Goal: Transaction & Acquisition: Download file/media

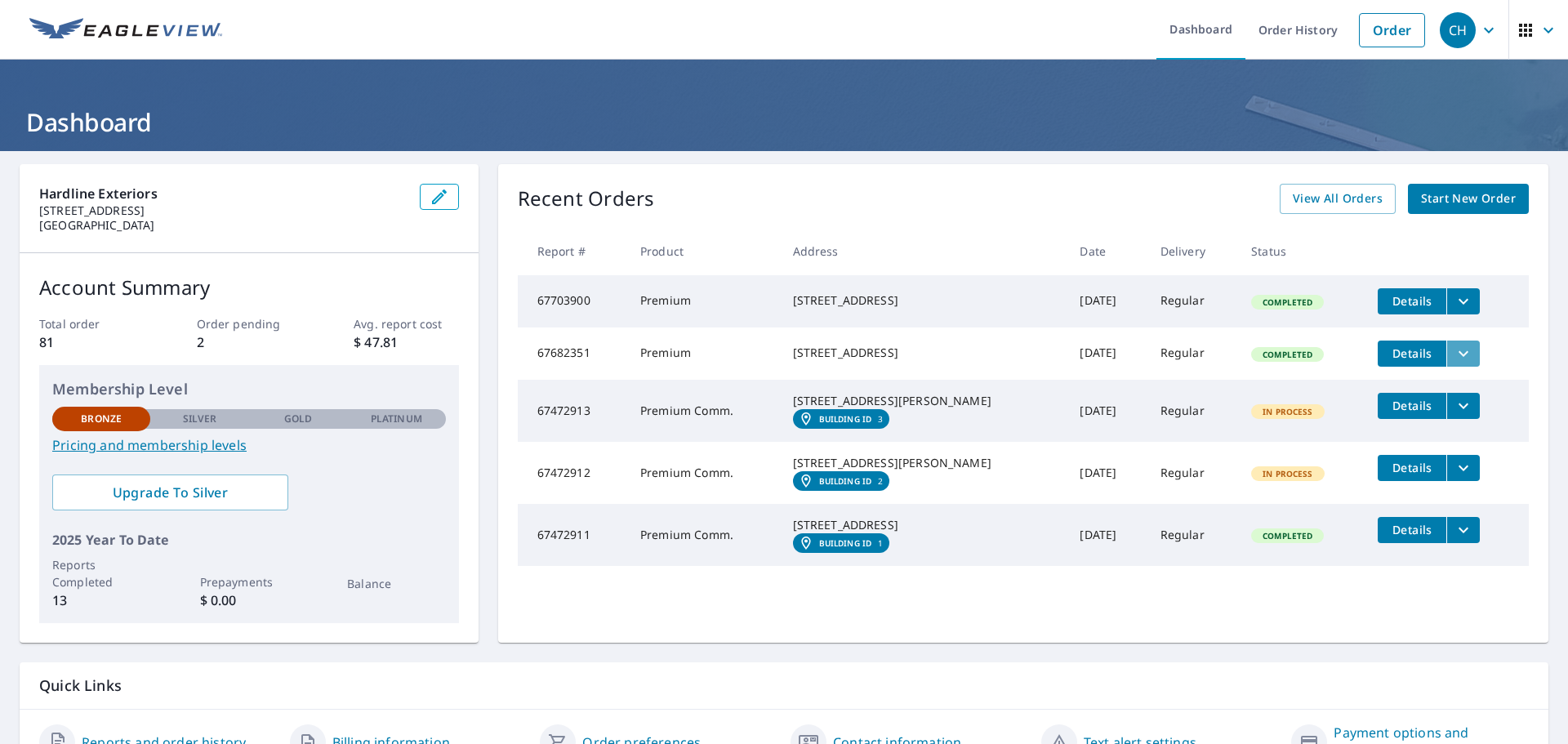
click at [1456, 356] on icon "filesDropdownBtn-67682351" at bounding box center [1463, 354] width 19 height 19
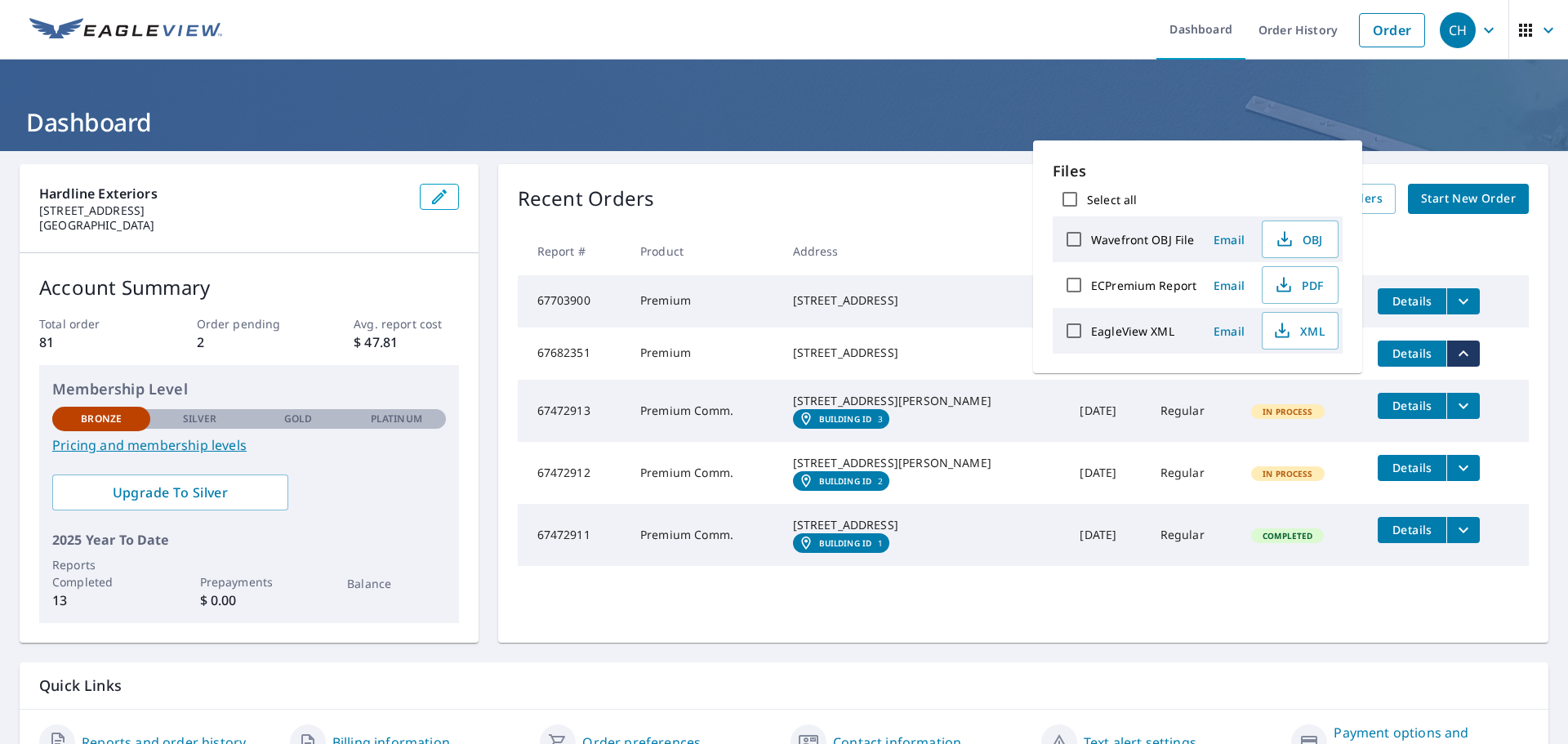
click at [917, 409] on div "[STREET_ADDRESS][PERSON_NAME]" at bounding box center [923, 401] width 261 height 16
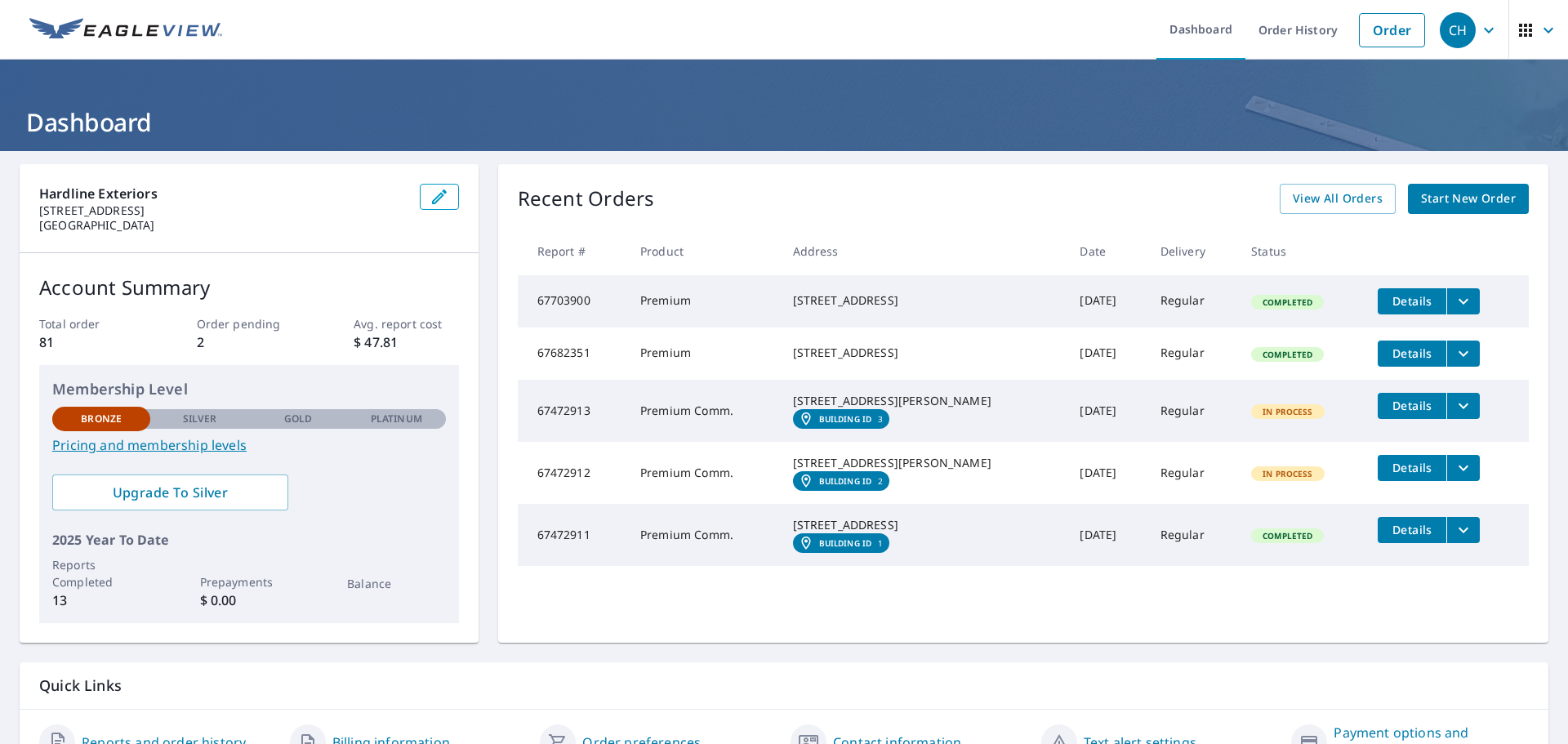
click at [891, 409] on div "[STREET_ADDRESS][PERSON_NAME]" at bounding box center [923, 401] width 261 height 16
click at [669, 428] on td "Premium Comm." at bounding box center [703, 411] width 153 height 62
click at [1424, 358] on button "Details" at bounding box center [1412, 354] width 69 height 26
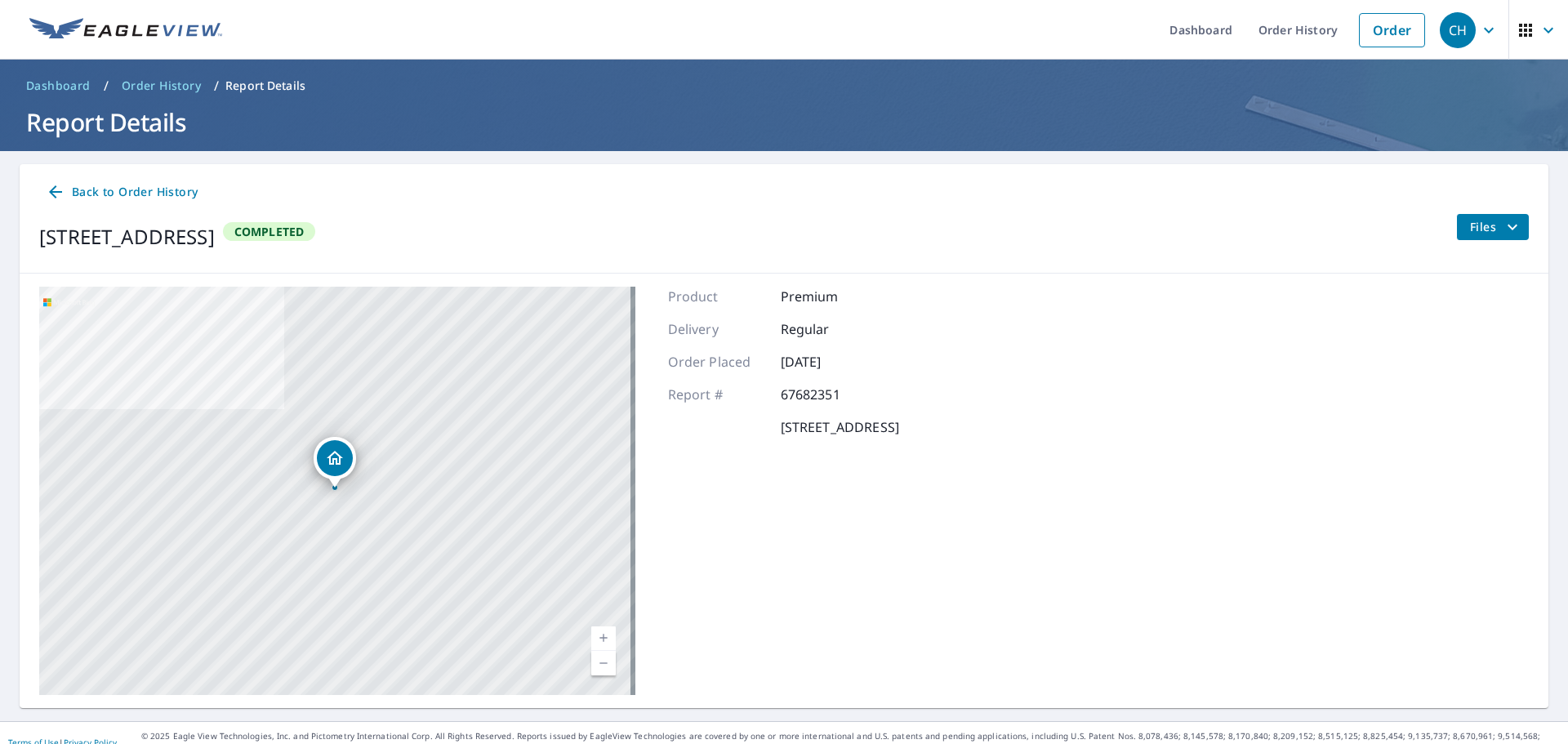
scroll to position [18, 0]
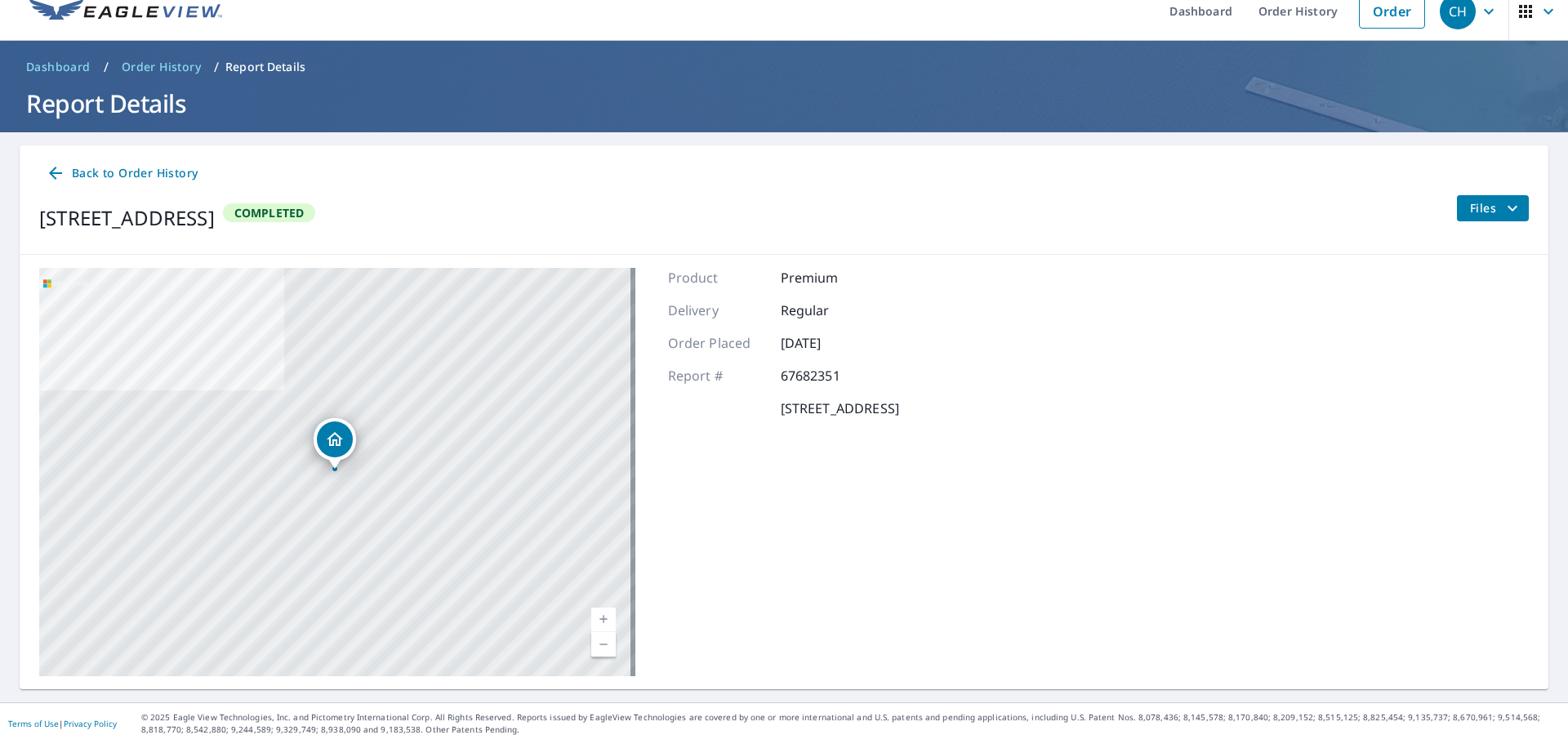
click at [159, 176] on span "Back to Order History" at bounding box center [121, 174] width 152 height 20
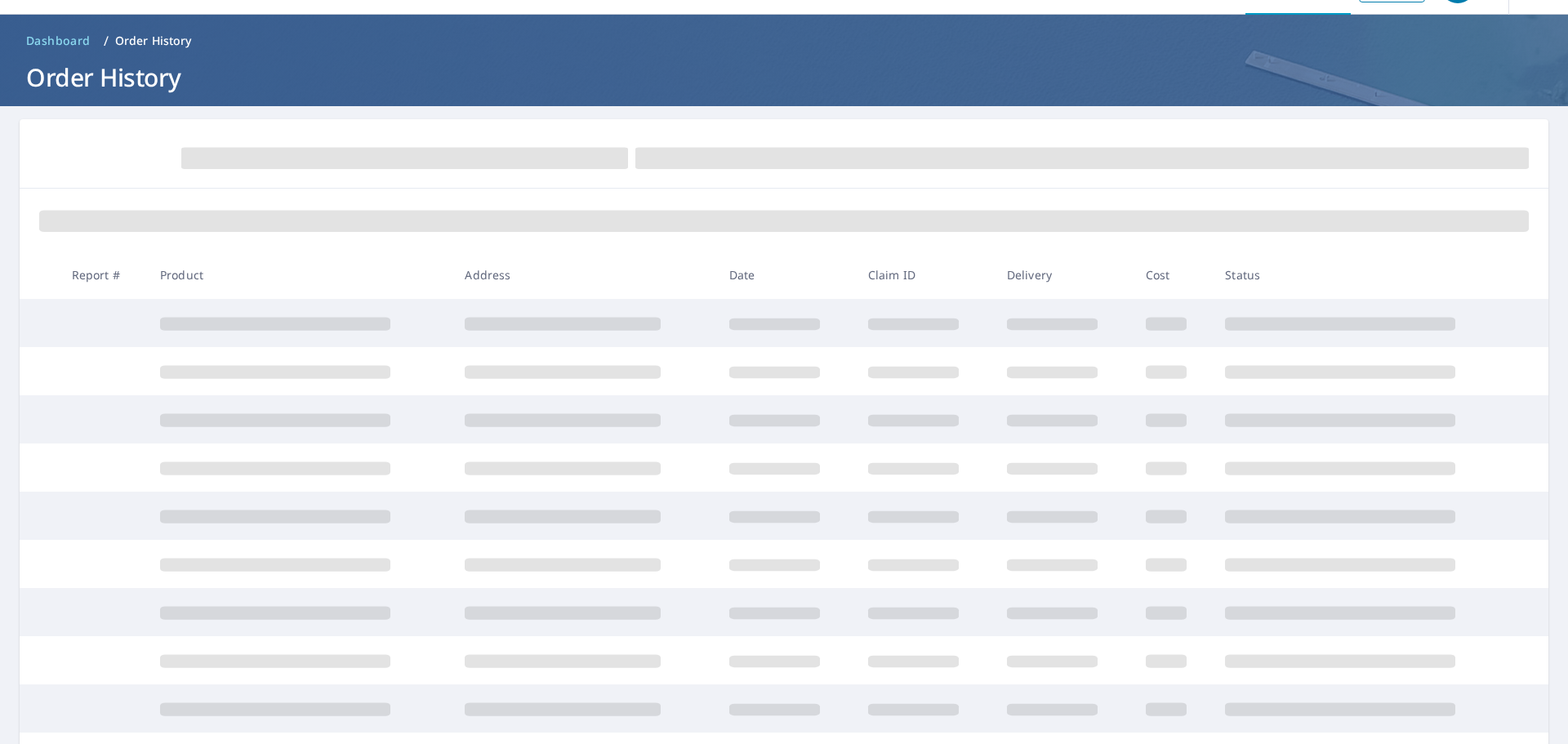
scroll to position [39, 0]
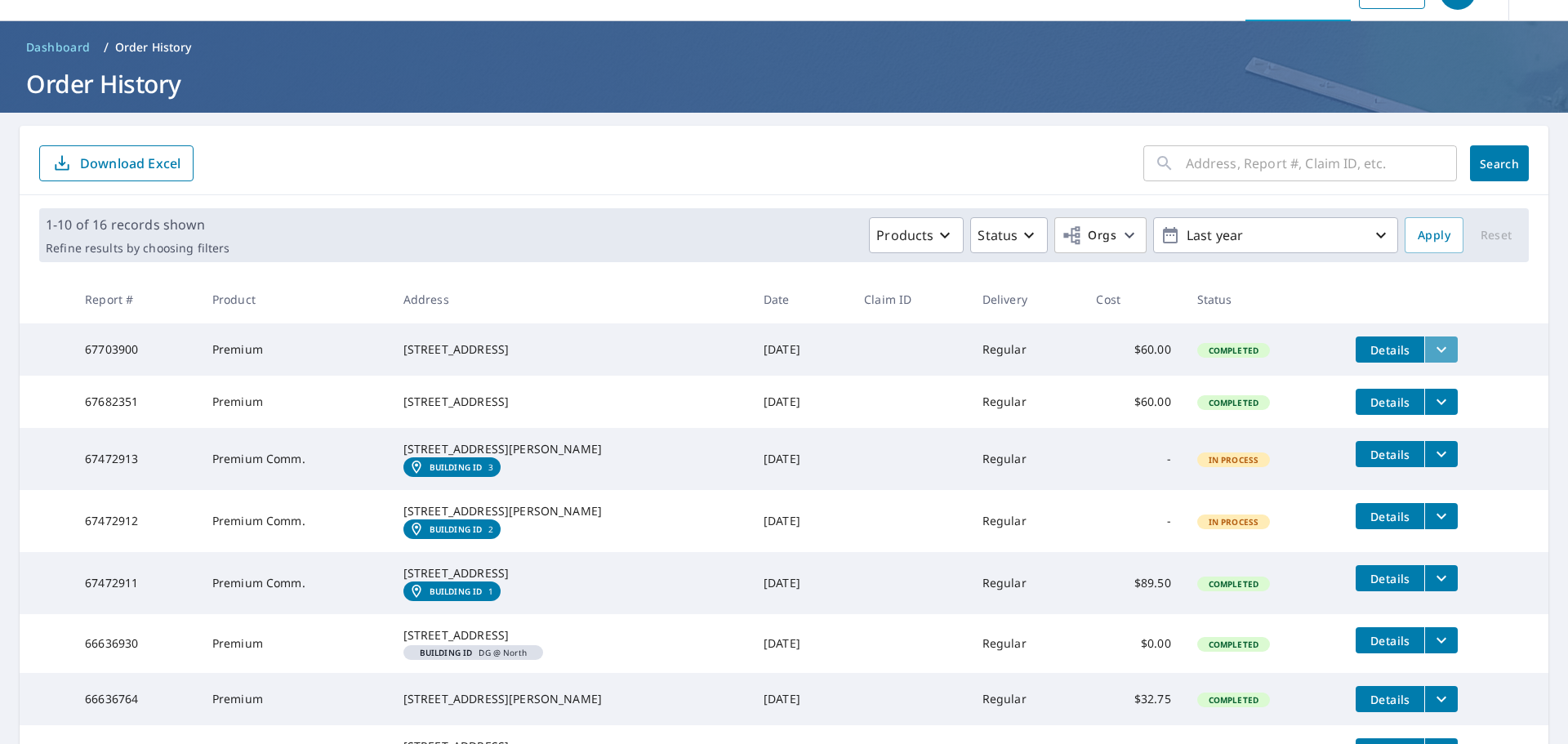
click at [1424, 350] on button "filesDropdownBtn-67703900" at bounding box center [1441, 349] width 34 height 26
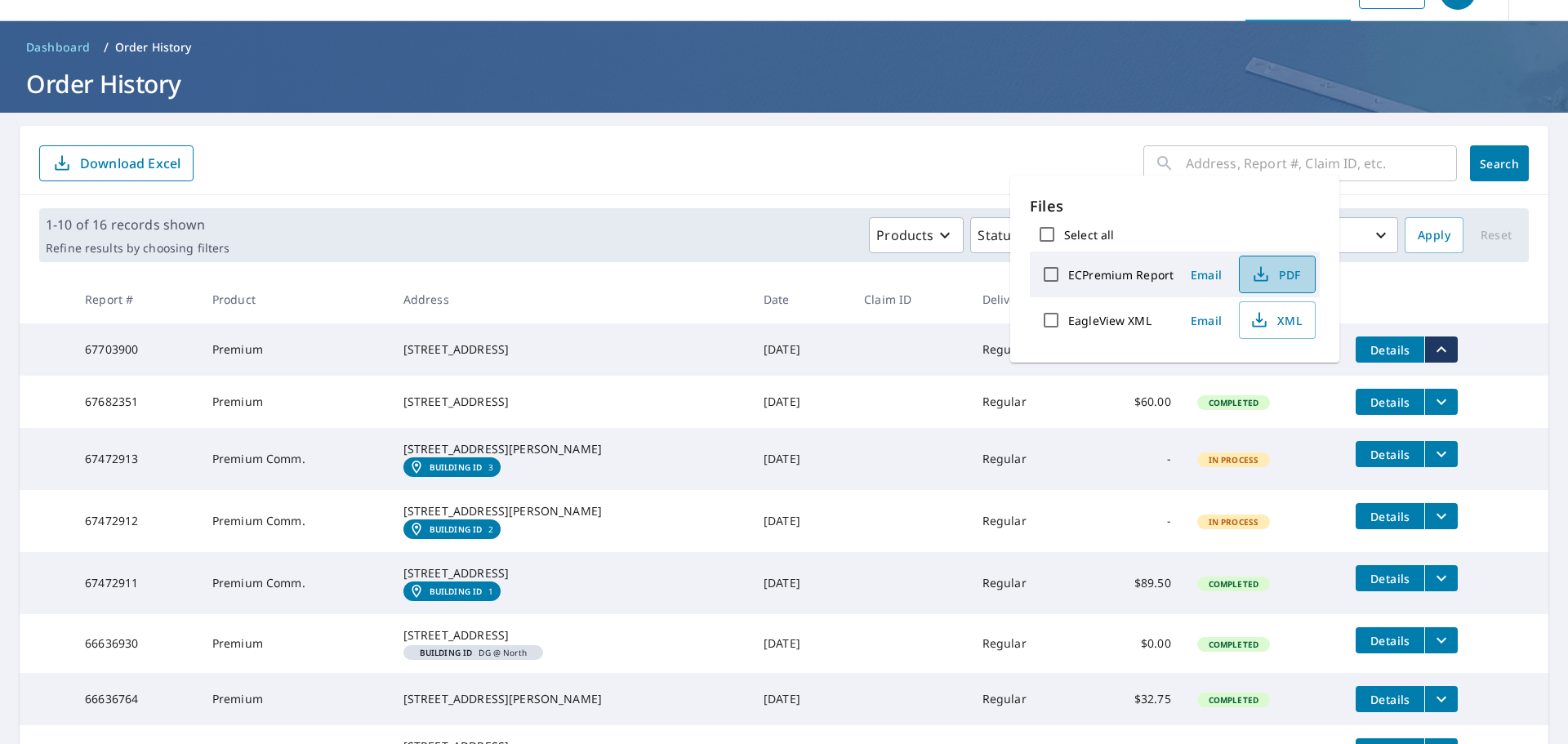
click at [1286, 283] on span "PDF" at bounding box center [1275, 274] width 52 height 19
click at [1433, 405] on icon "filesDropdownBtn-67682351" at bounding box center [1440, 401] width 19 height 19
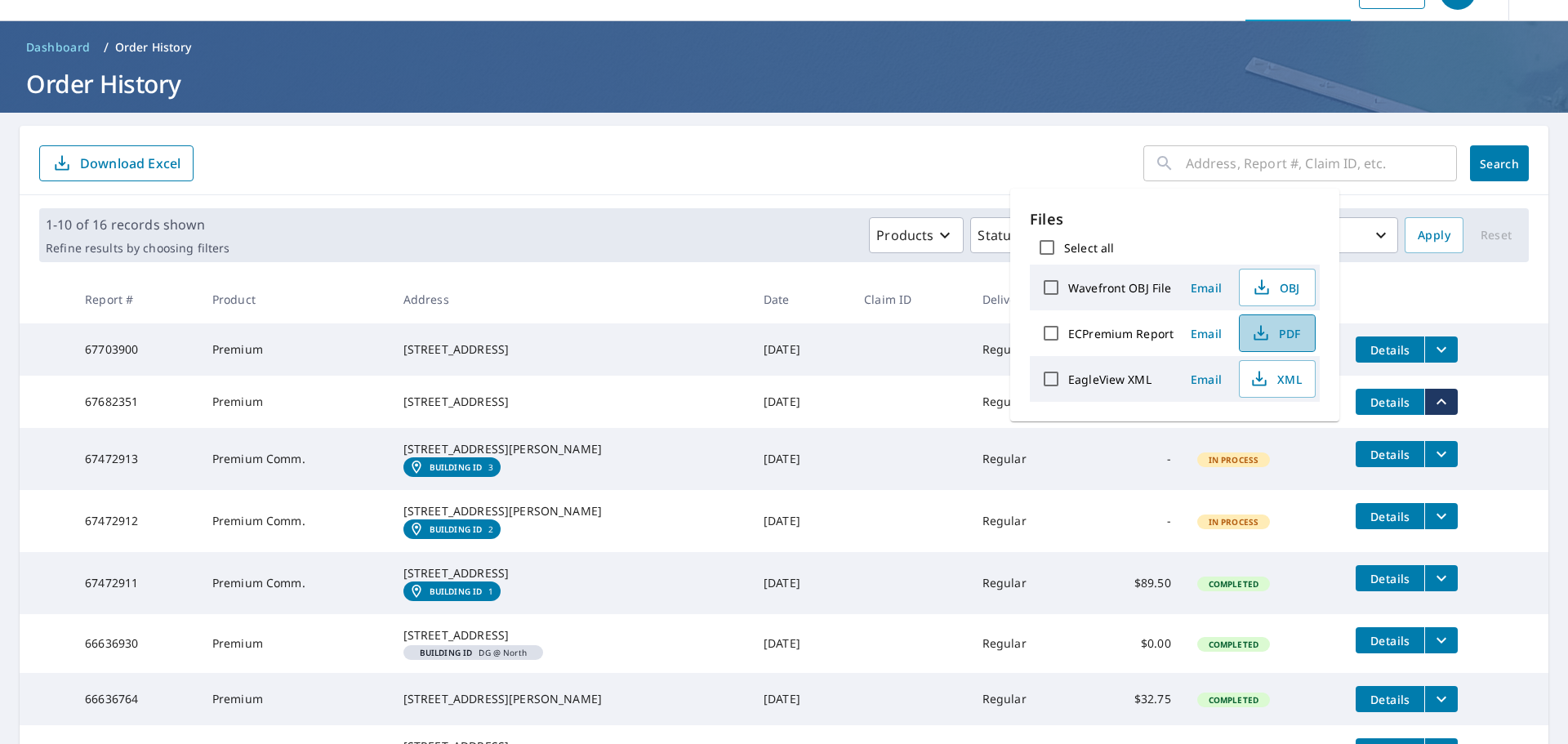
click at [1270, 321] on button "PDF" at bounding box center [1277, 333] width 76 height 38
